Goal: Transaction & Acquisition: Obtain resource

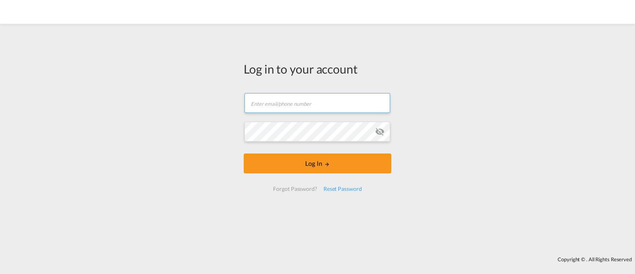
type input "[EMAIL_ADDRESS][DOMAIN_NAME]"
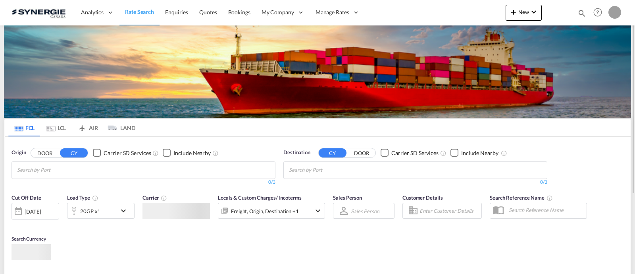
drag, startPoint x: 287, startPoint y: 156, endPoint x: 264, endPoint y: 140, distance: 28.0
click at [575, 15] on div "Bookings Quotes Enquiries Help Resources Product Release O My Profile Logout" at bounding box center [598, 12] width 50 height 25
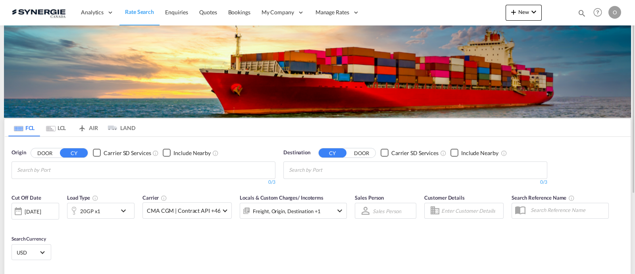
drag, startPoint x: 582, startPoint y: 11, endPoint x: 520, endPoint y: 14, distance: 62.0
click at [582, 11] on md-icon "icon-magnify" at bounding box center [582, 13] width 9 height 9
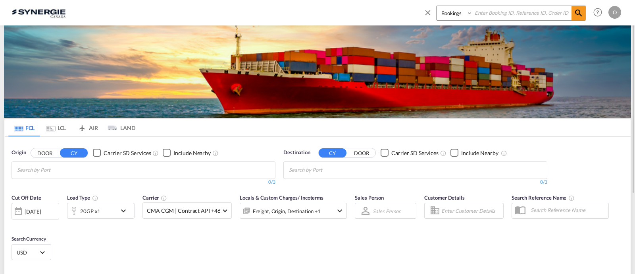
click at [453, 13] on select "Bookings Quotes Enquiries" at bounding box center [456, 13] width 38 height 14
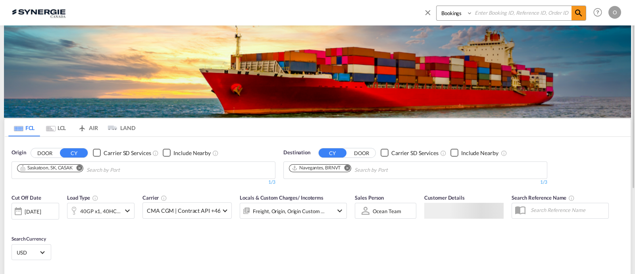
select select "Quotes"
click at [437, 6] on select "Bookings Quotes Enquiries" at bounding box center [456, 13] width 38 height 14
click at [482, 15] on input at bounding box center [522, 13] width 99 height 14
paste input "SYC000013622"
type input "SYC000013622"
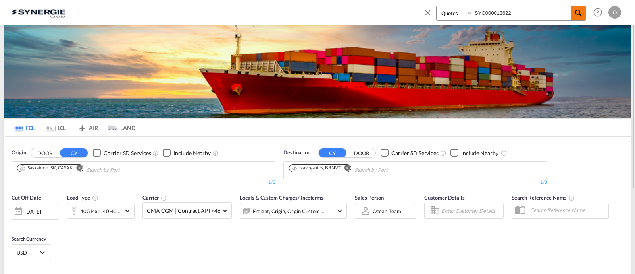
click at [580, 17] on md-icon "icon-magnify" at bounding box center [579, 13] width 10 height 10
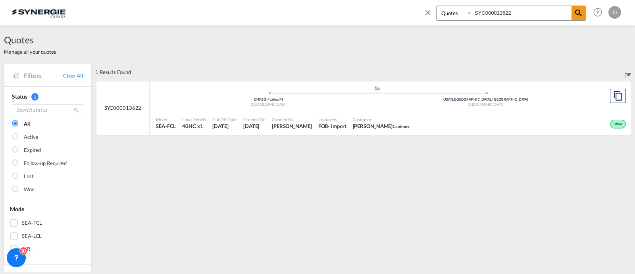
click at [334, 112] on div "Mode SEA-FCL Load Details 40HC x1 Cut Off Date 29 Jul 2025 Created On 29 Jul 20…" at bounding box center [391, 123] width 482 height 24
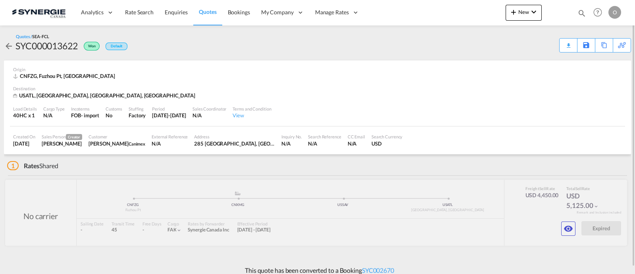
click at [580, 13] on md-icon "icon-magnify" at bounding box center [582, 13] width 9 height 9
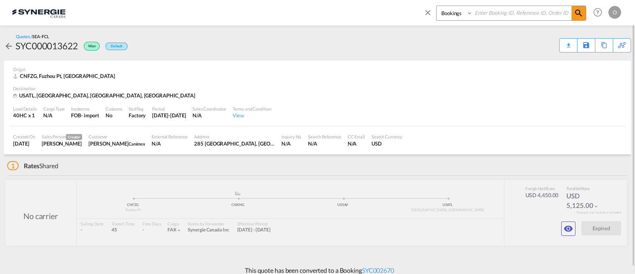
click at [457, 15] on select "Bookings Quotes Enquiries" at bounding box center [456, 13] width 38 height 14
select select "Quotes"
click at [437, 6] on select "Bookings Quotes Enquiries" at bounding box center [456, 13] width 38 height 14
click at [493, 15] on input at bounding box center [522, 13] width 99 height 14
paste input "SYC000013622"
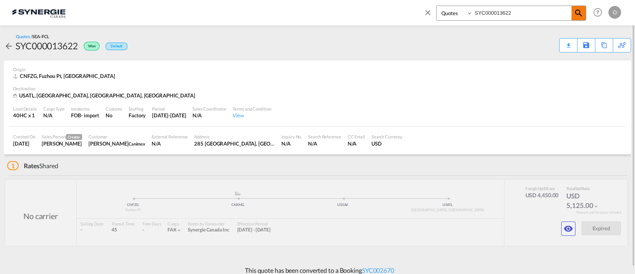
type input "SYC000013622"
click at [577, 13] on md-icon "icon-magnify" at bounding box center [579, 13] width 10 height 10
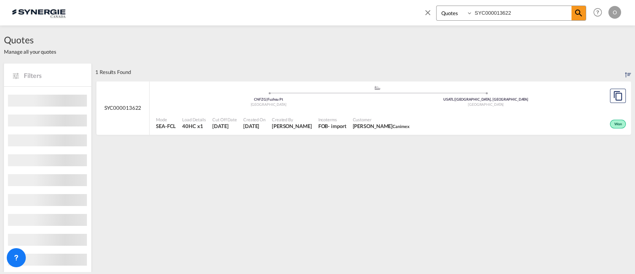
click at [350, 114] on div "Incoterms FOB - import" at bounding box center [332, 123] width 35 height 20
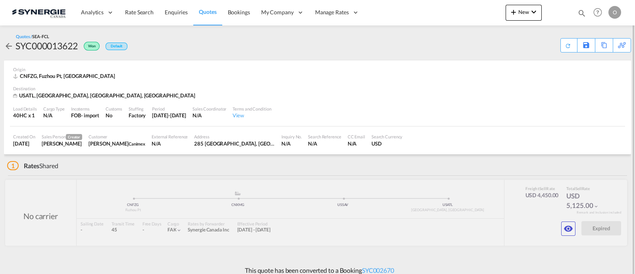
scroll to position [7, 0]
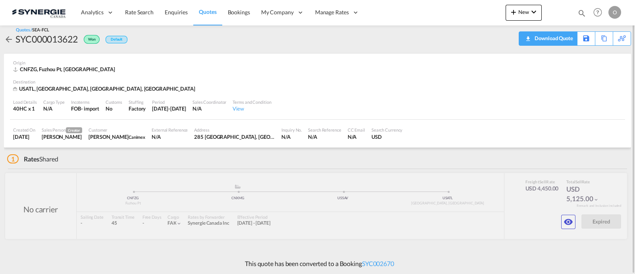
click at [561, 42] on div "Download Quote" at bounding box center [553, 38] width 40 height 13
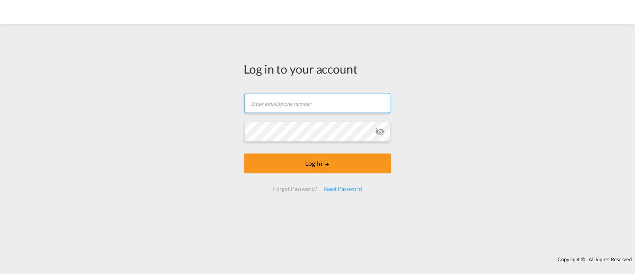
type input "[EMAIL_ADDRESS][DOMAIN_NAME]"
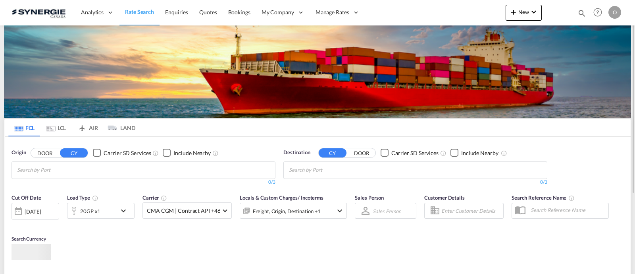
click at [582, 13] on md-icon "icon-magnify" at bounding box center [582, 13] width 9 height 9
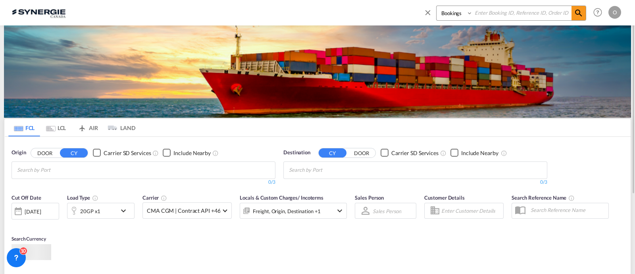
click at [446, 19] on select "Bookings Quotes Enquiries" at bounding box center [456, 13] width 38 height 14
select select "Quotes"
click at [437, 6] on select "Bookings Quotes Enquiries" at bounding box center [456, 13] width 38 height 14
click at [494, 14] on input at bounding box center [522, 13] width 99 height 14
paste input "SYC000012769-A"
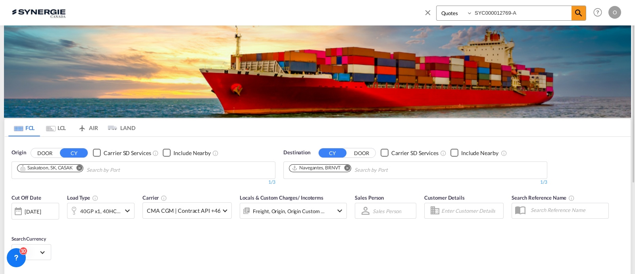
type input "SYC000012769-A"
click at [587, 11] on div "Bookings Quotes Enquiries SYC000012769-A Help Resources Product Release O My Pr…" at bounding box center [521, 12] width 204 height 25
click at [580, 12] on md-icon "icon-magnify" at bounding box center [579, 13] width 10 height 10
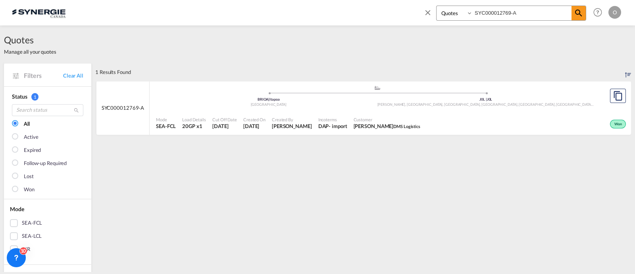
click at [404, 126] on span "DMS Logistics" at bounding box center [406, 125] width 27 height 5
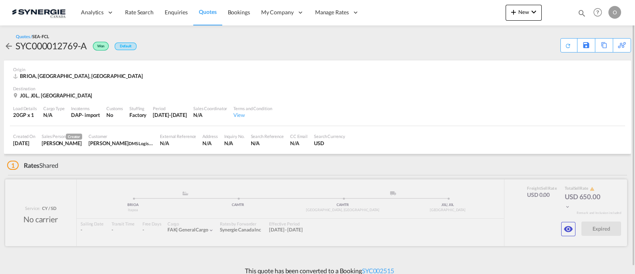
scroll to position [7, 0]
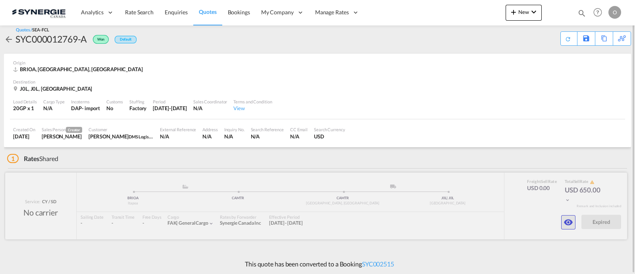
click at [568, 215] on button "button" at bounding box center [568, 222] width 14 height 14
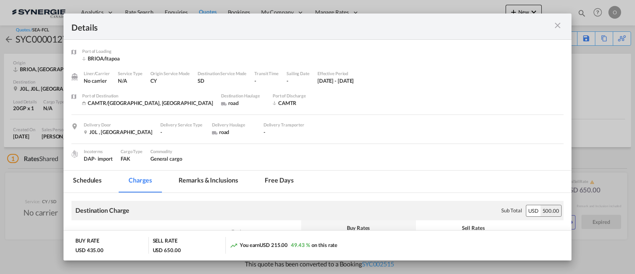
click at [223, 179] on md-tab-item "Remarks & Inclusions" at bounding box center [208, 181] width 78 height 22
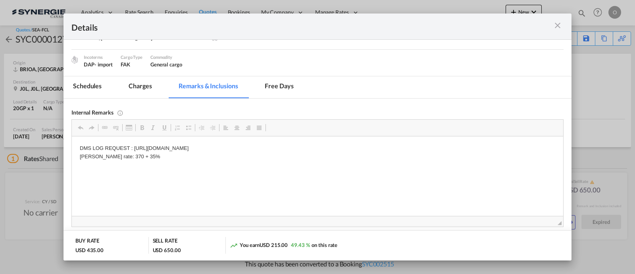
scroll to position [99, 0]
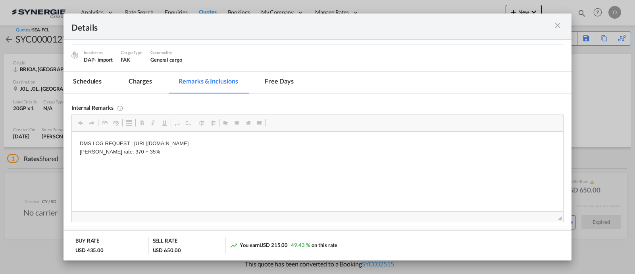
click at [554, 27] on md-icon "icon-close m-3 fg-AAA8AD cursor" at bounding box center [558, 26] width 10 height 10
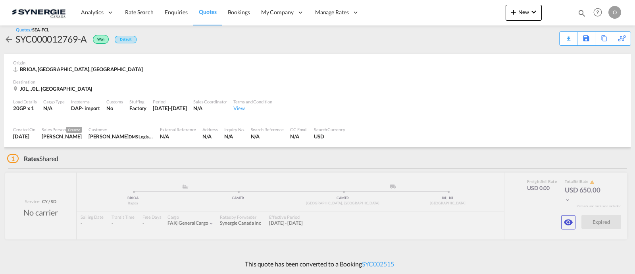
scroll to position [60, 0]
click at [565, 223] on md-icon "icon-eye" at bounding box center [569, 222] width 10 height 10
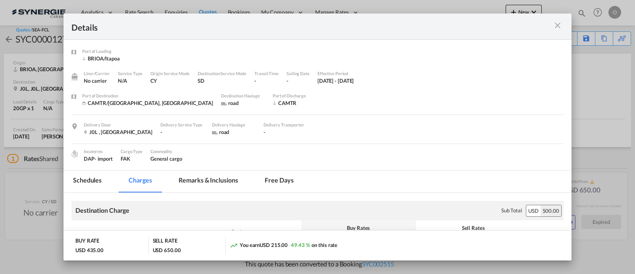
click at [206, 179] on md-tab-item "Remarks & Inclusions" at bounding box center [208, 181] width 78 height 22
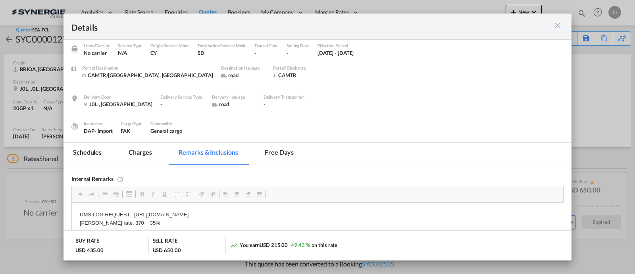
scroll to position [49, 0]
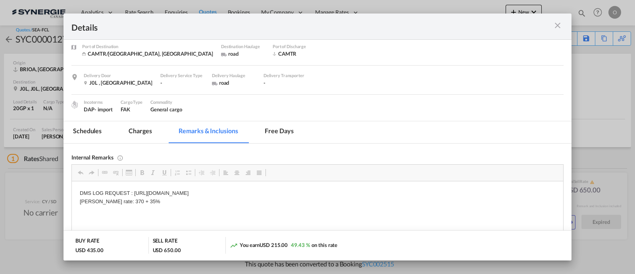
click at [560, 23] on md-icon "icon-close m-3 fg-AAA8AD cursor" at bounding box center [558, 26] width 10 height 10
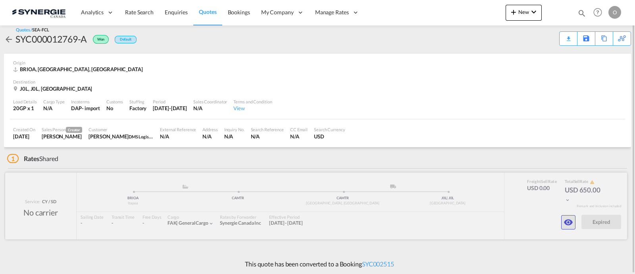
click at [569, 223] on md-icon "icon-eye" at bounding box center [569, 222] width 10 height 10
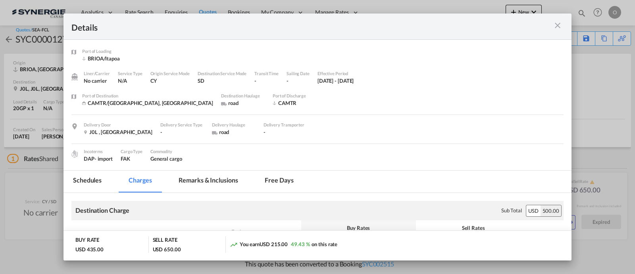
scroll to position [1, 0]
click at [225, 178] on md-tab-item "Remarks & Inclusions" at bounding box center [208, 181] width 78 height 22
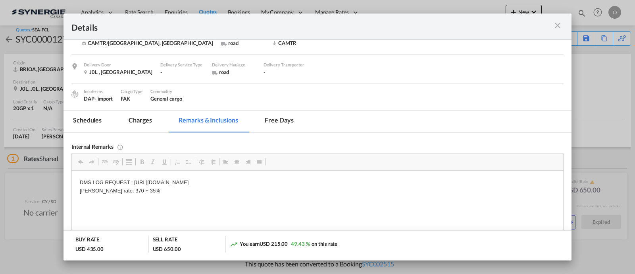
scroll to position [66, 0]
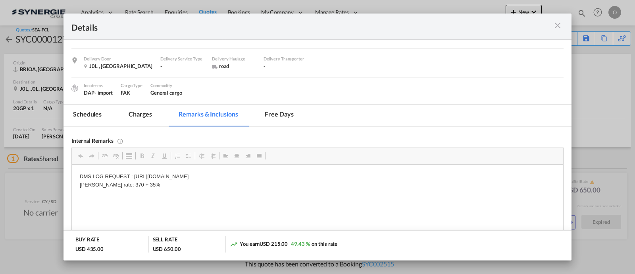
click at [561, 29] on md-icon "icon-close m-3 fg-AAA8AD cursor" at bounding box center [558, 26] width 10 height 10
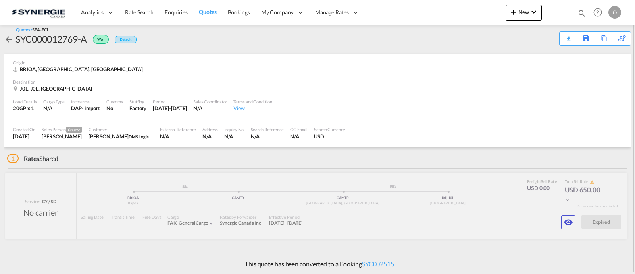
drag, startPoint x: 527, startPoint y: 0, endPoint x: 349, endPoint y: 47, distance: 184.0
click at [351, 46] on div "Quotes / SEA-FCL SYC000012769-A Won Default Download Quote Save As Template Cop…" at bounding box center [317, 36] width 627 height 35
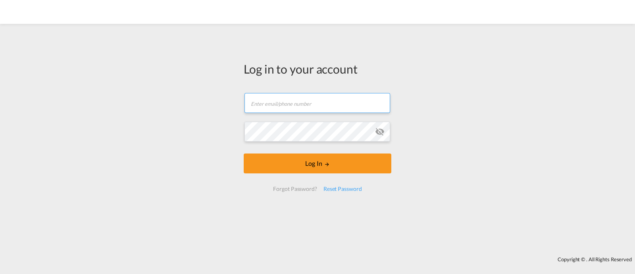
type input "[EMAIL_ADDRESS][DOMAIN_NAME]"
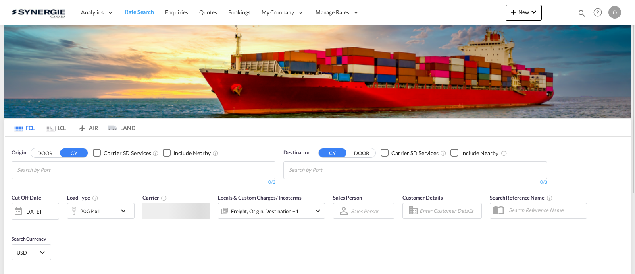
click at [578, 11] on md-icon "icon-magnify" at bounding box center [582, 13] width 9 height 9
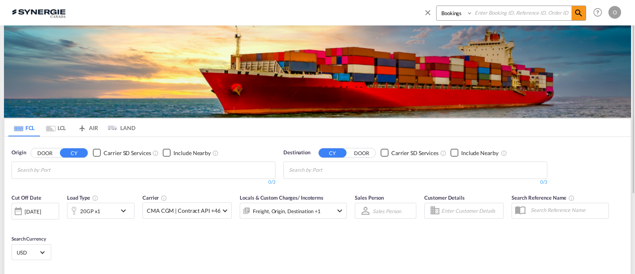
drag, startPoint x: 461, startPoint y: 10, endPoint x: 457, endPoint y: 18, distance: 8.9
click at [461, 10] on select "Bookings Quotes Enquiries" at bounding box center [456, 13] width 38 height 14
select select "Quotes"
click at [437, 6] on select "Bookings Quotes Enquiries" at bounding box center [456, 13] width 38 height 14
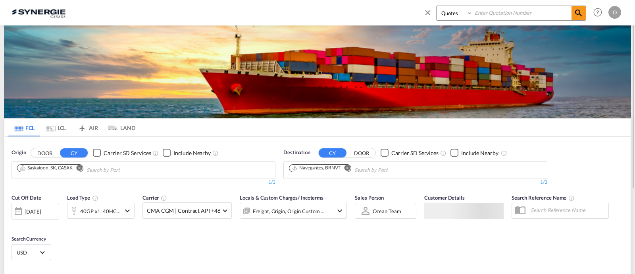
click at [490, 17] on input at bounding box center [522, 13] width 99 height 14
paste input "SYC000014235"
type input "SYC000014235"
click at [577, 13] on md-icon "icon-magnify" at bounding box center [579, 13] width 10 height 10
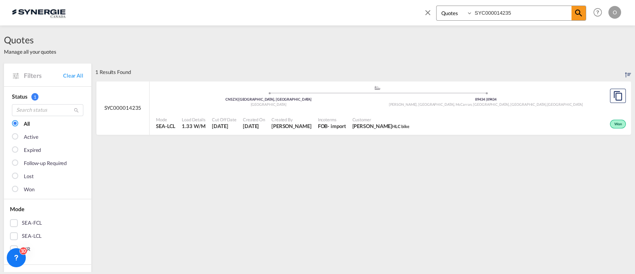
click at [232, 115] on div "Cut Off Date 21 Aug 2025" at bounding box center [224, 123] width 31 height 20
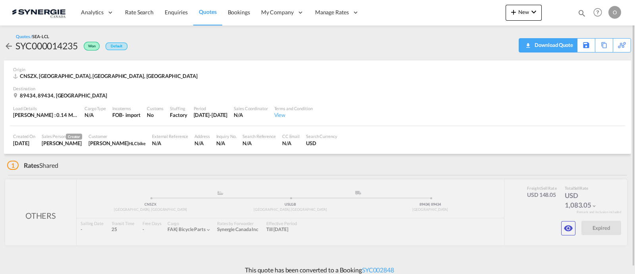
click at [563, 50] on div "Download Quote" at bounding box center [553, 45] width 40 height 13
click at [562, 229] on button "button" at bounding box center [568, 228] width 14 height 14
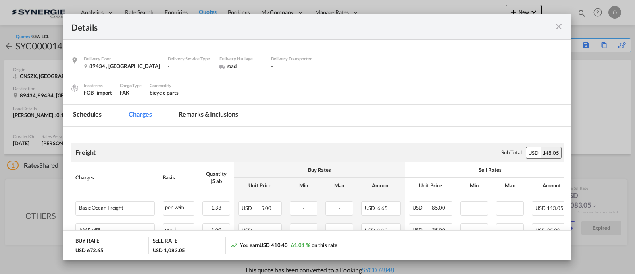
drag, startPoint x: 199, startPoint y: 115, endPoint x: 233, endPoint y: 150, distance: 49.4
click at [199, 115] on md-tab-item "Remarks & Inclusions" at bounding box center [208, 115] width 78 height 22
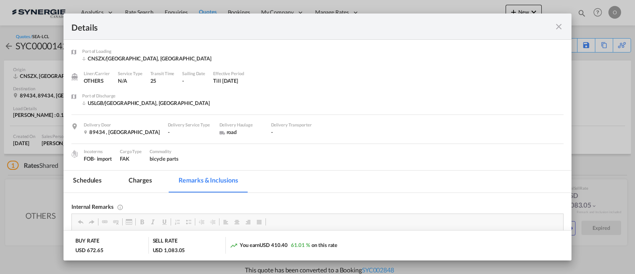
click at [560, 27] on md-icon "icon-close fg-AAA8AD m-0 cursor" at bounding box center [559, 27] width 10 height 10
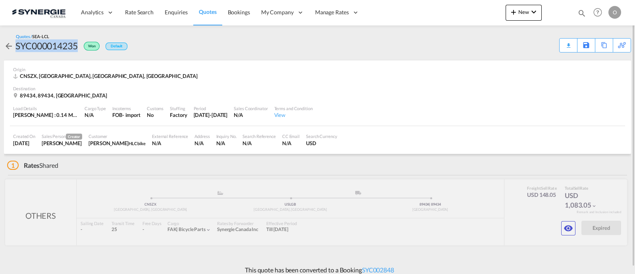
drag, startPoint x: 79, startPoint y: 46, endPoint x: 13, endPoint y: 46, distance: 66.3
click at [13, 46] on div "SYC000014235 Won Default" at bounding box center [65, 45] width 123 height 13
copy div "SYC000014235"
